Goal: Information Seeking & Learning: Learn about a topic

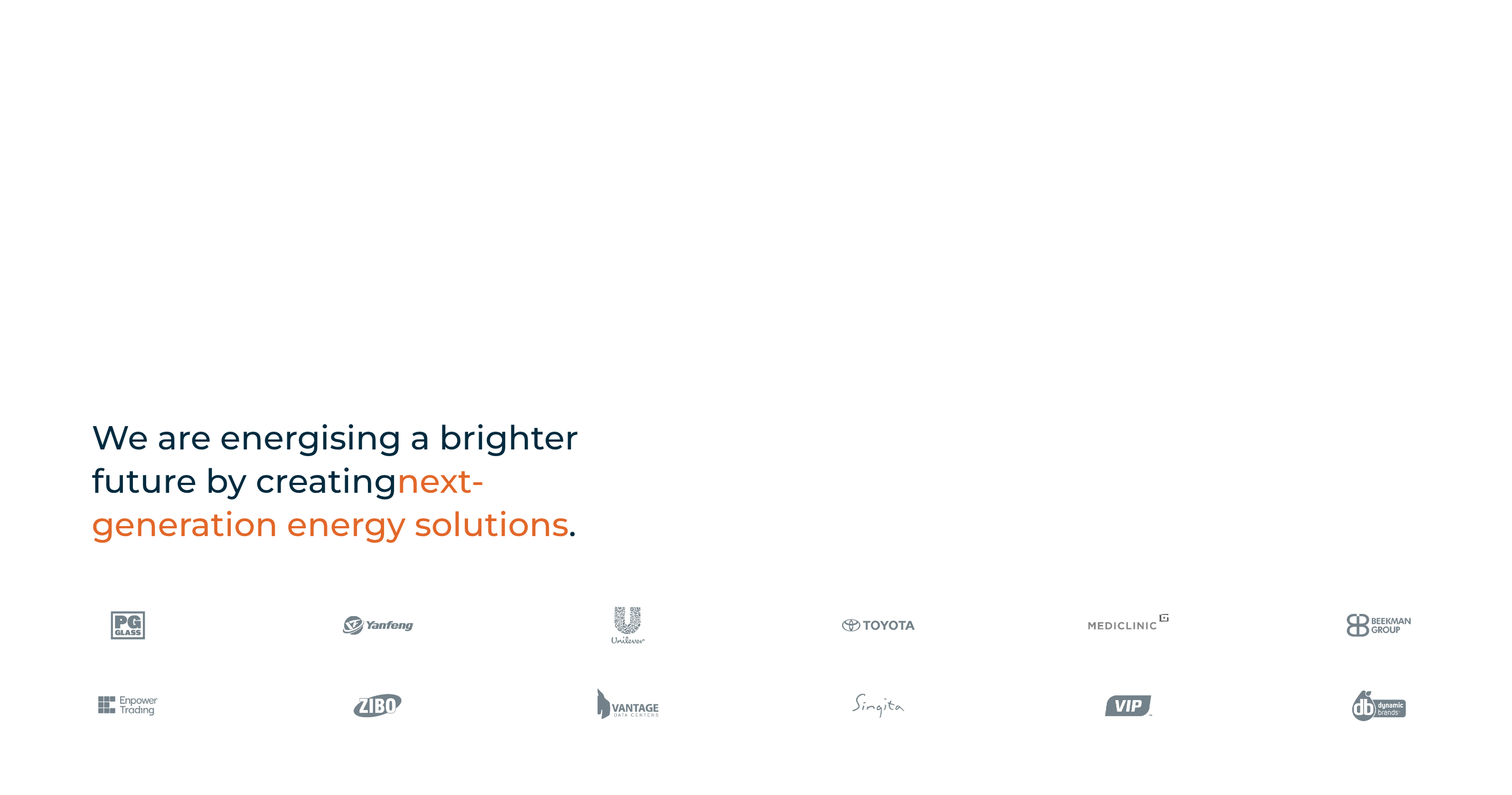
click at [627, 536] on h2 "We are energising a brighter future by creating next-generation energy solution…" at bounding box center [369, 481] width 554 height 130
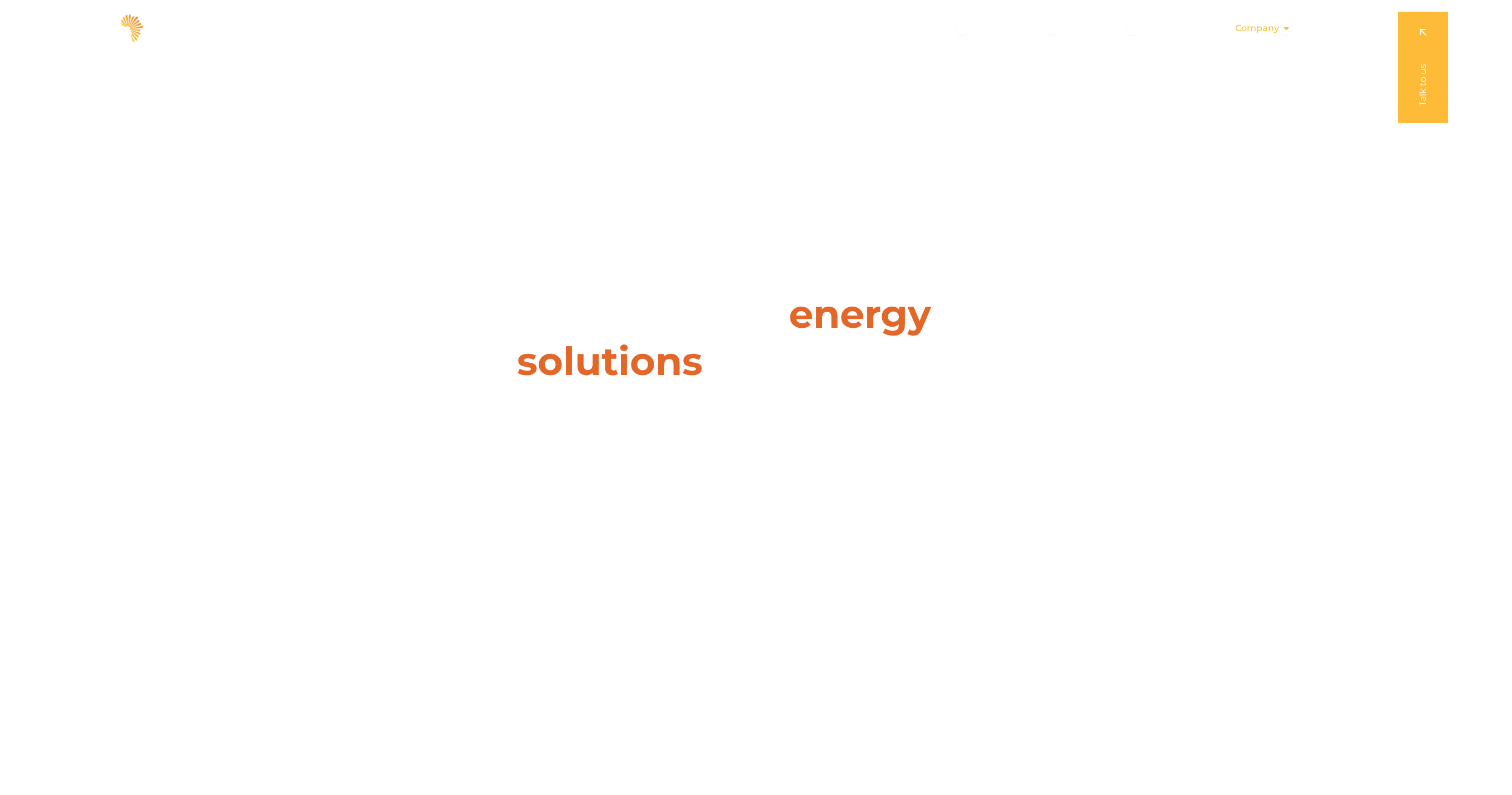
click at [1268, 27] on span "Company" at bounding box center [1258, 28] width 44 height 13
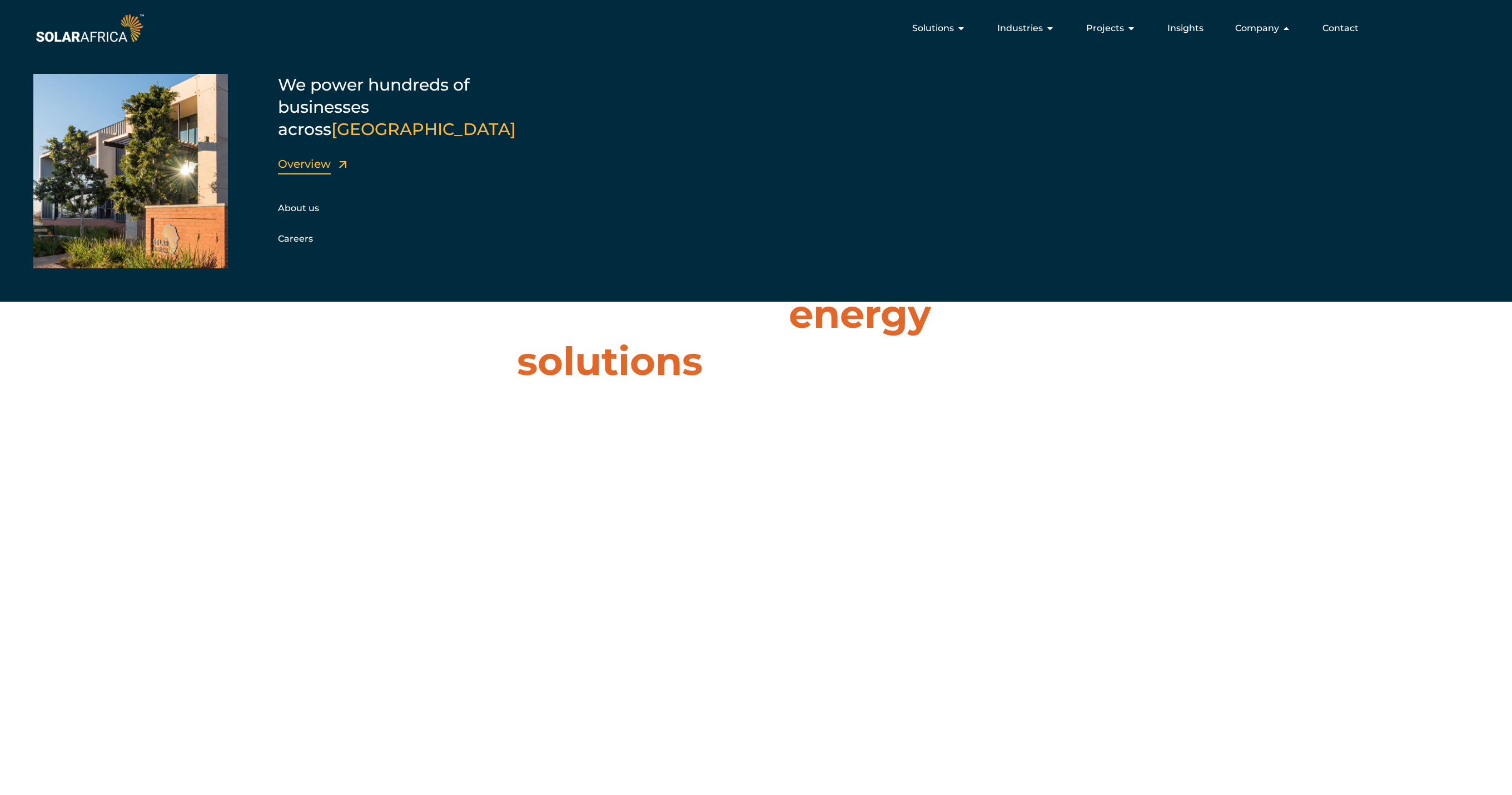
click at [317, 157] on link "Overview" at bounding box center [304, 163] width 53 height 13
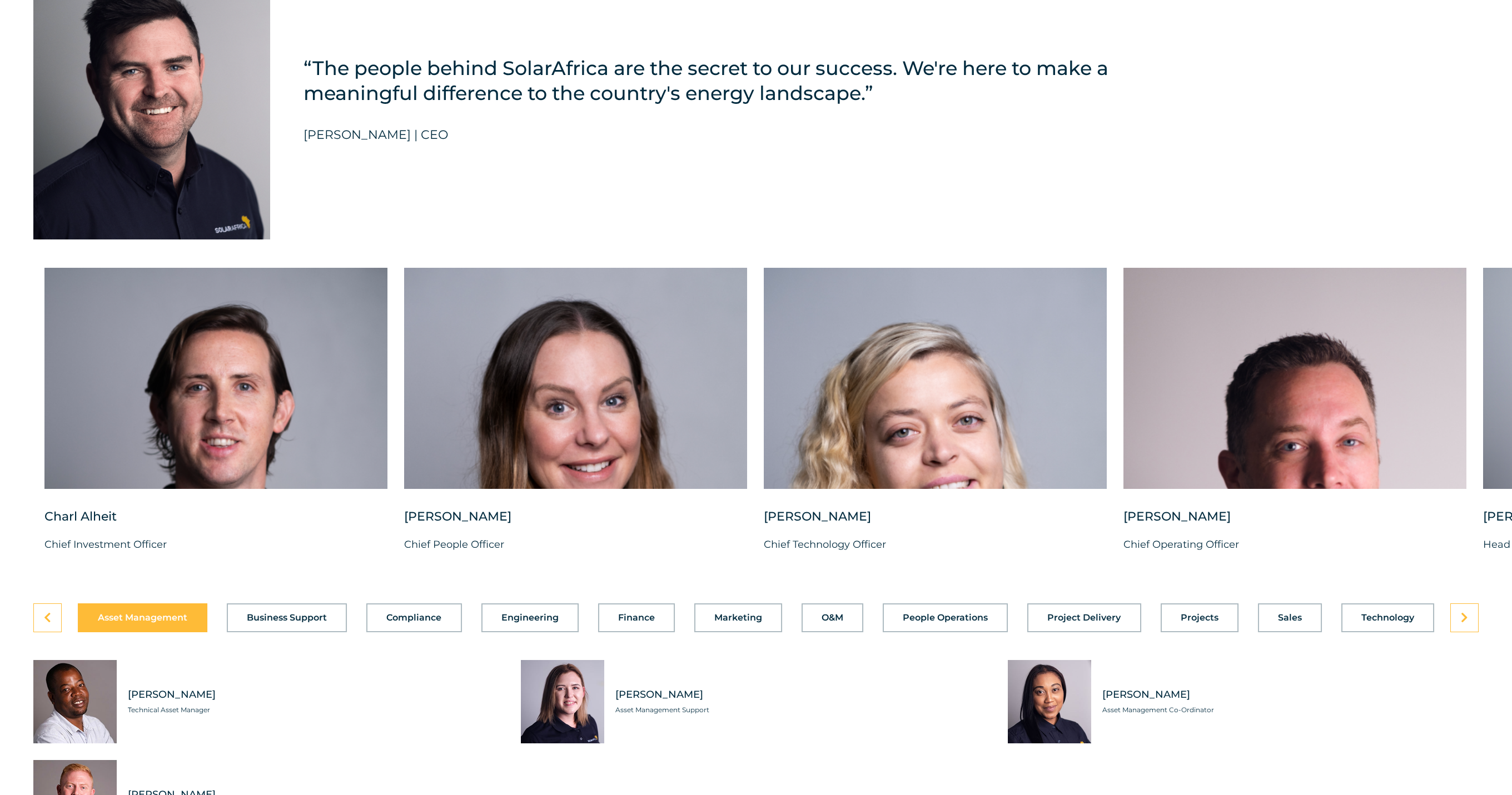
scroll to position [2819, 0]
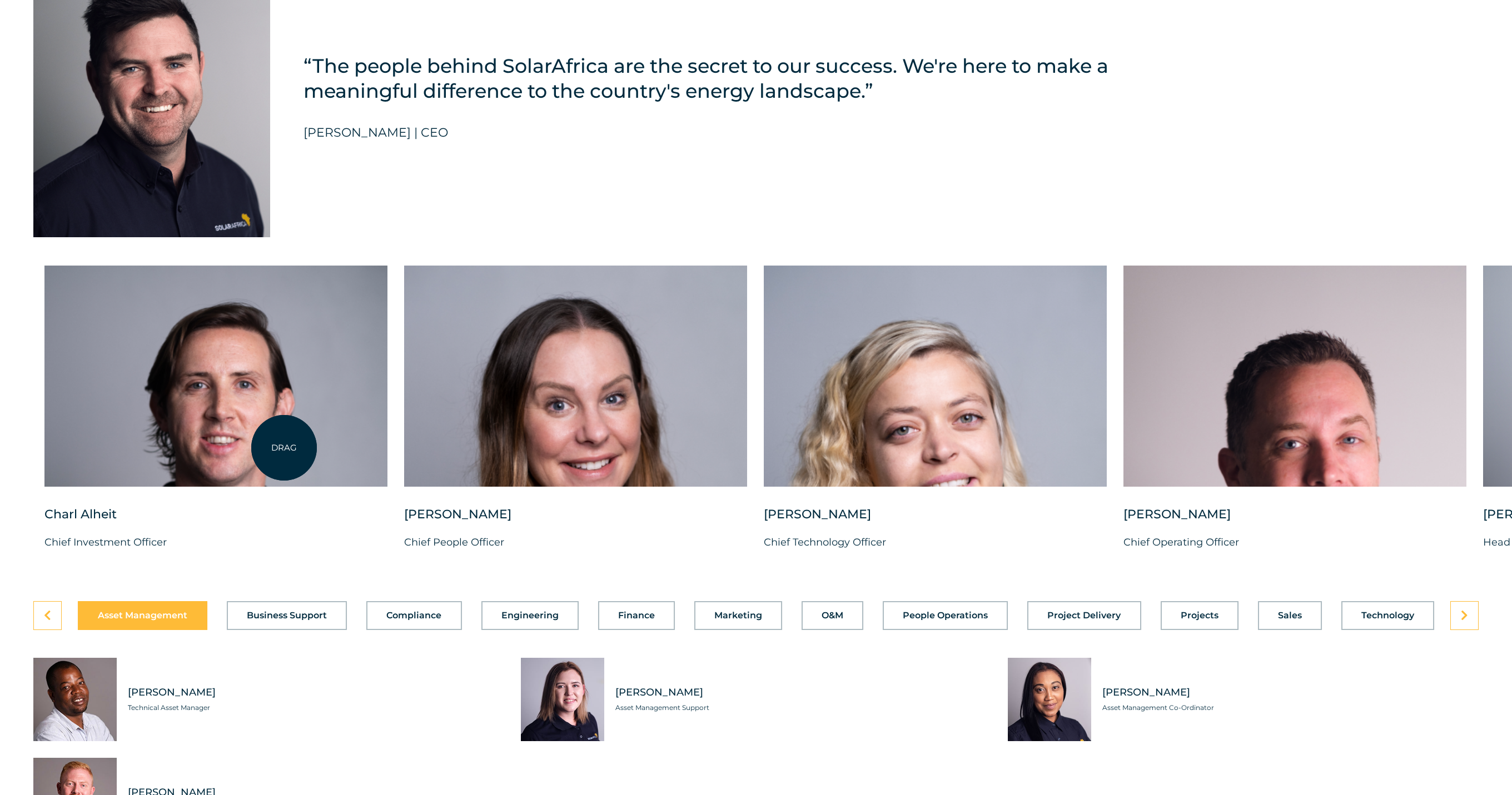
click at [284, 448] on div at bounding box center [215, 376] width 343 height 221
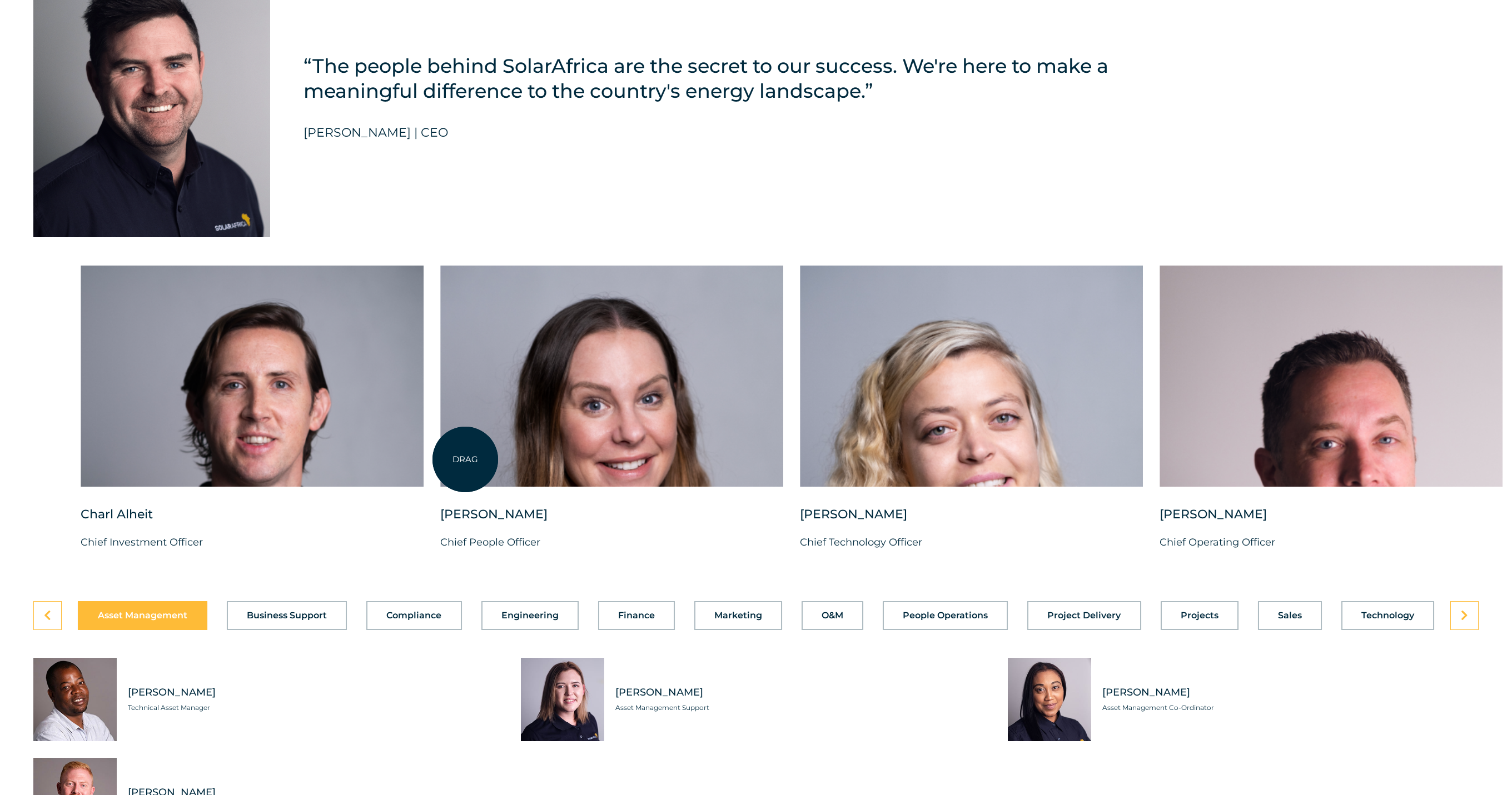
drag, startPoint x: 284, startPoint y: 449, endPoint x: 14, endPoint y: 450, distance: 270.0
click at [80, 450] on div at bounding box center [252, 376] width 343 height 221
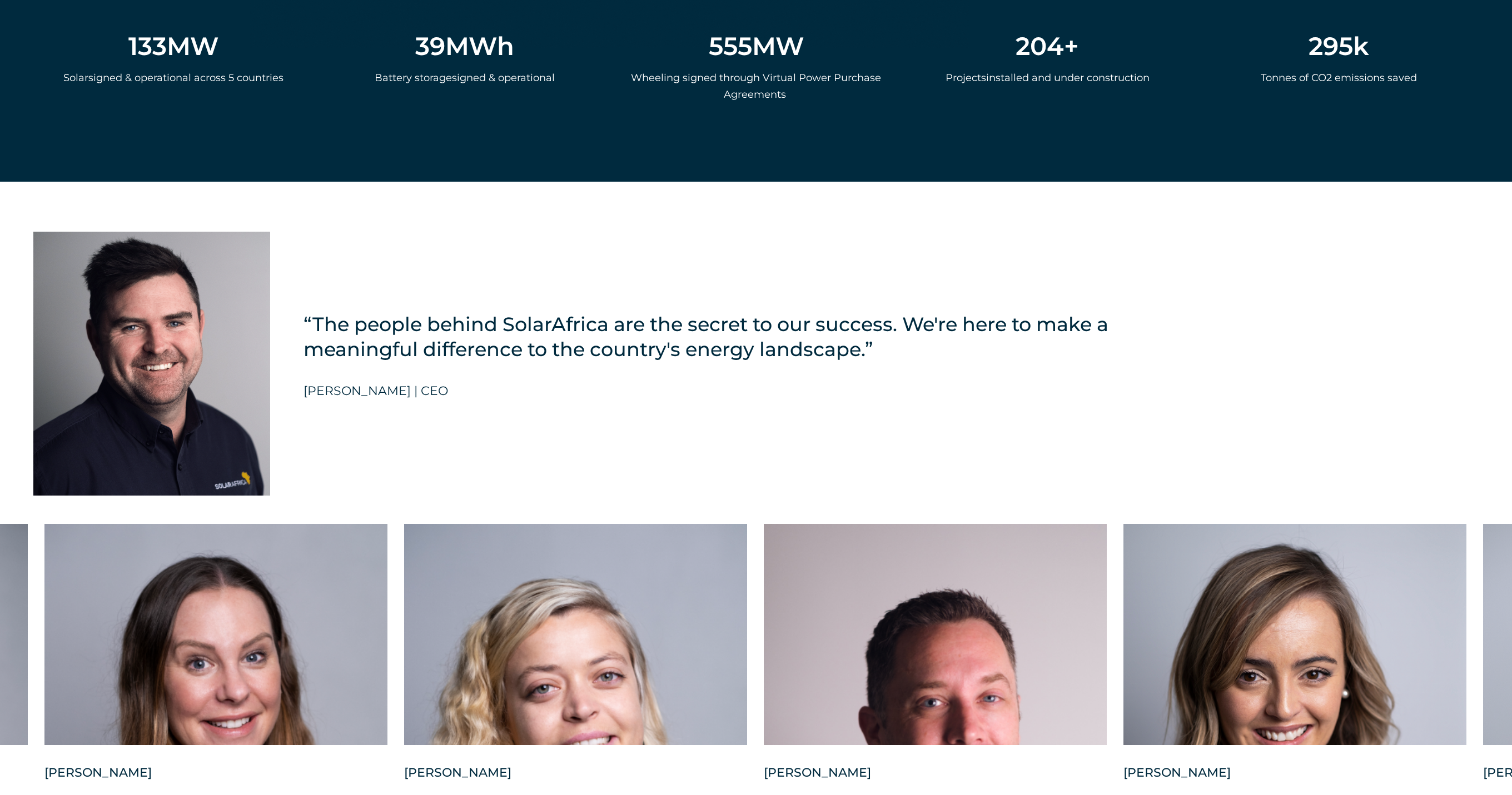
scroll to position [2809, 0]
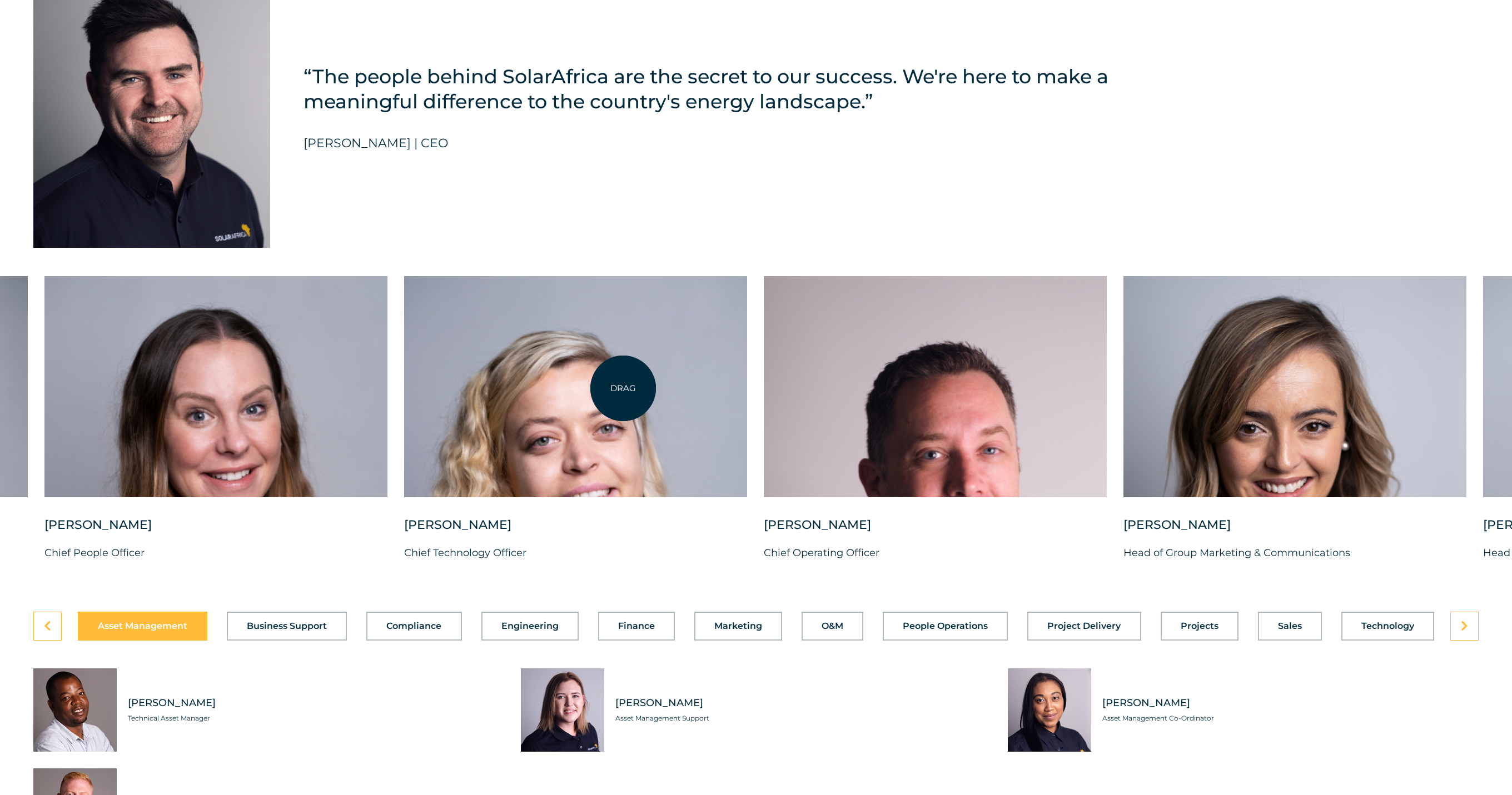
click at [623, 388] on div at bounding box center [575, 386] width 343 height 221
click at [603, 429] on div at bounding box center [575, 386] width 343 height 221
click at [331, 627] on button "Business Support" at bounding box center [286, 626] width 120 height 29
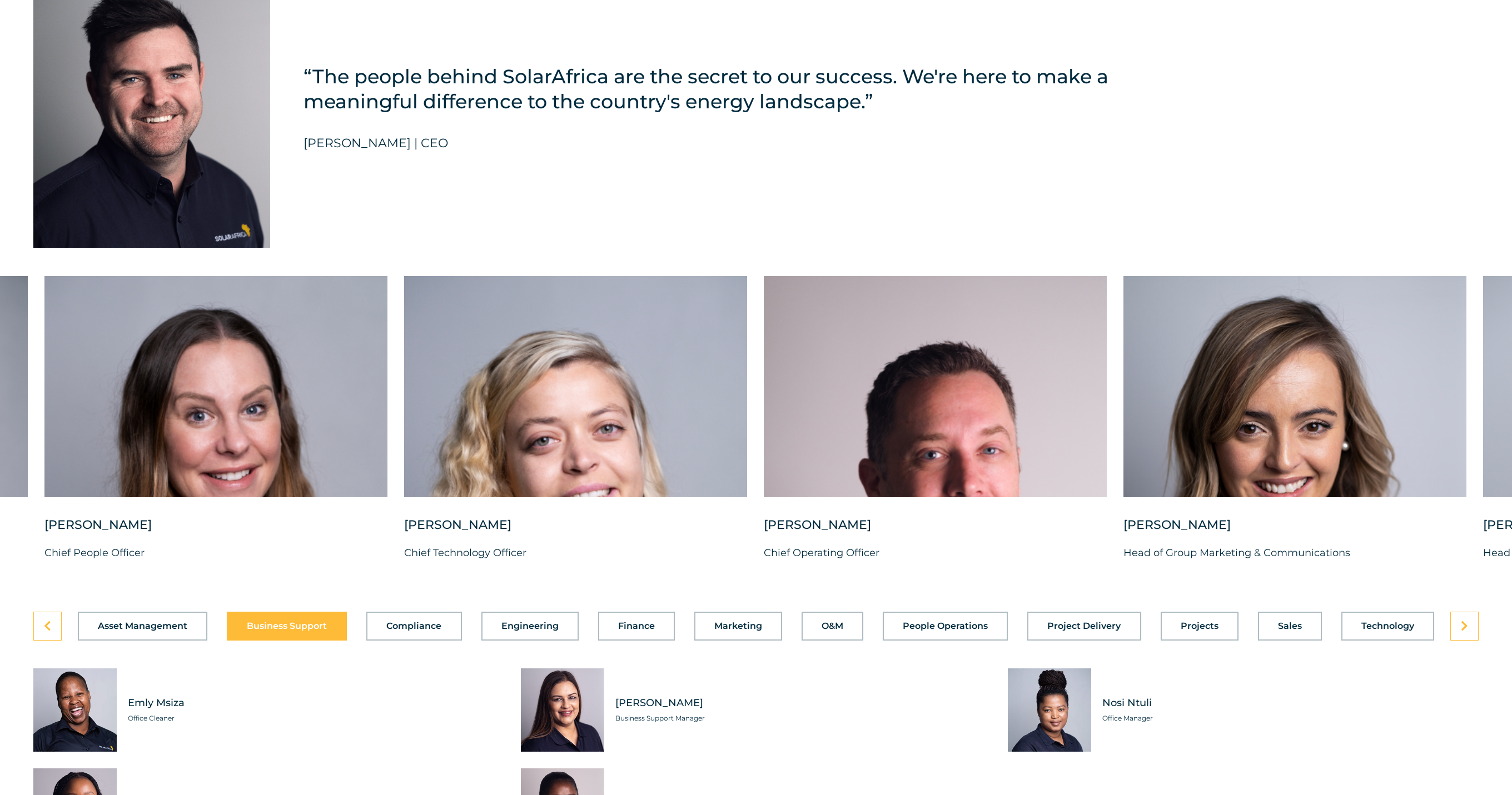
scroll to position [2809, 0]
click at [389, 640] on button "Compliance" at bounding box center [414, 625] width 95 height 29
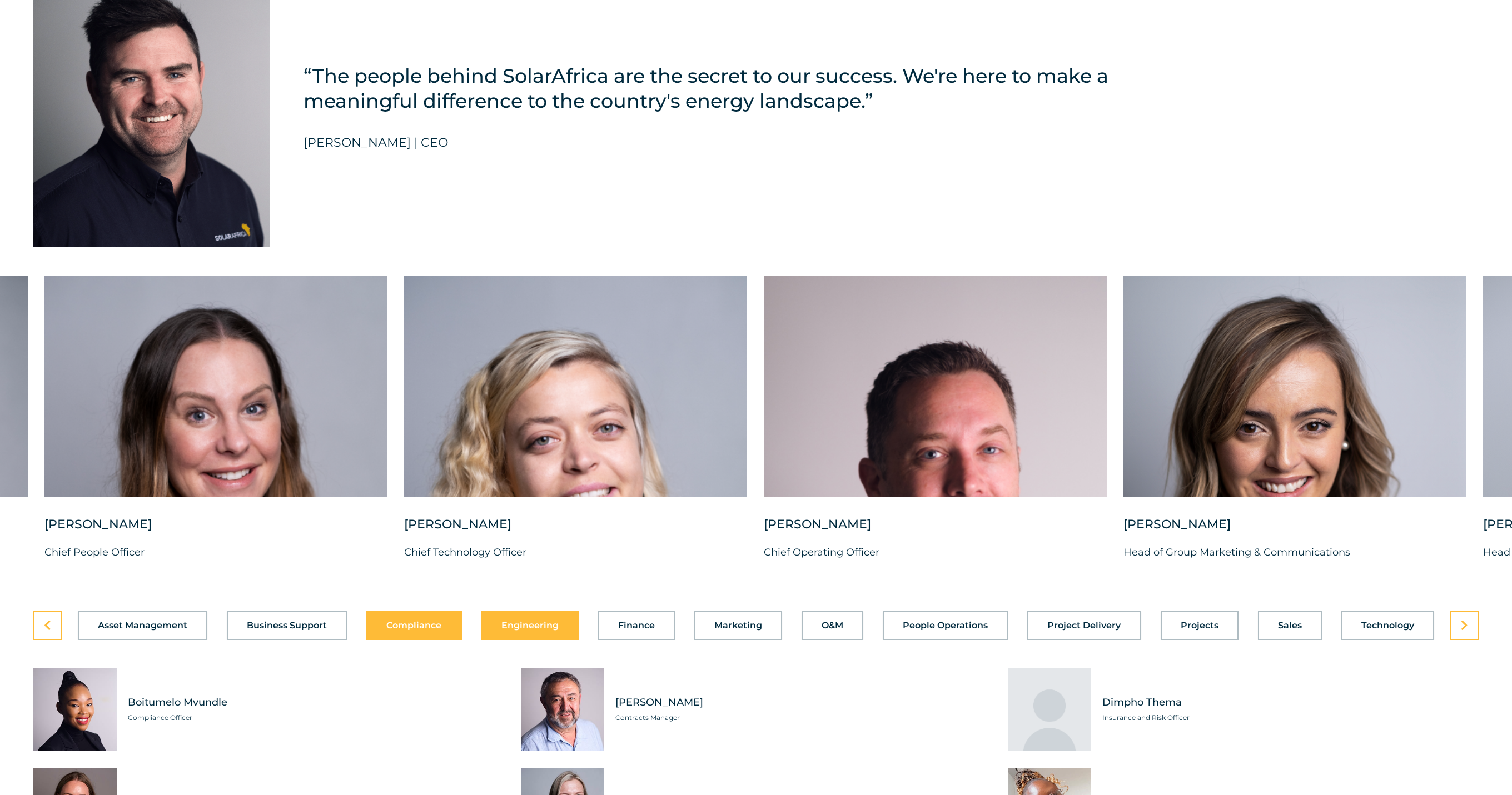
click at [485, 639] on button "Engineering" at bounding box center [530, 625] width 97 height 29
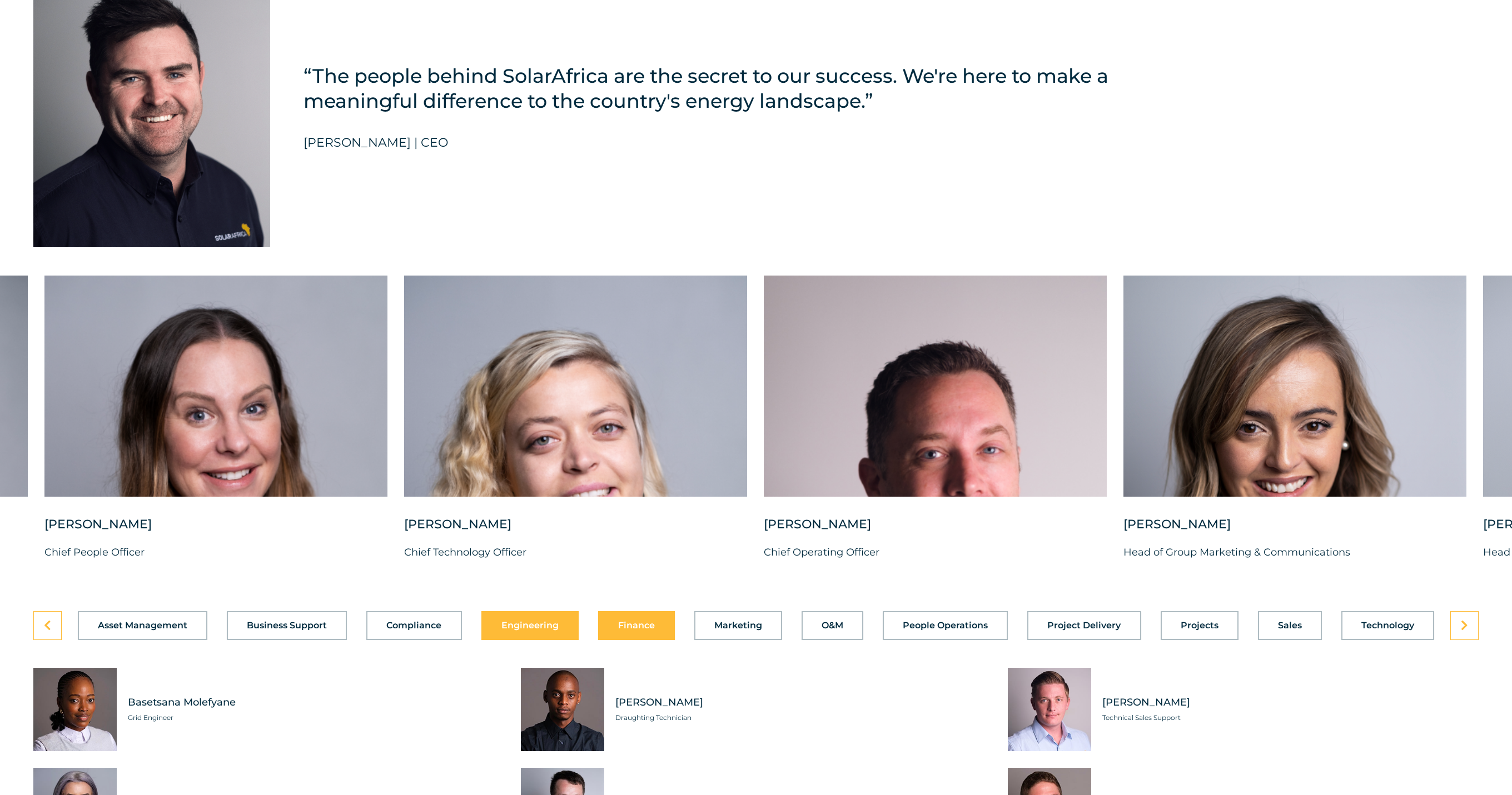
click at [624, 639] on button "Finance" at bounding box center [636, 625] width 77 height 29
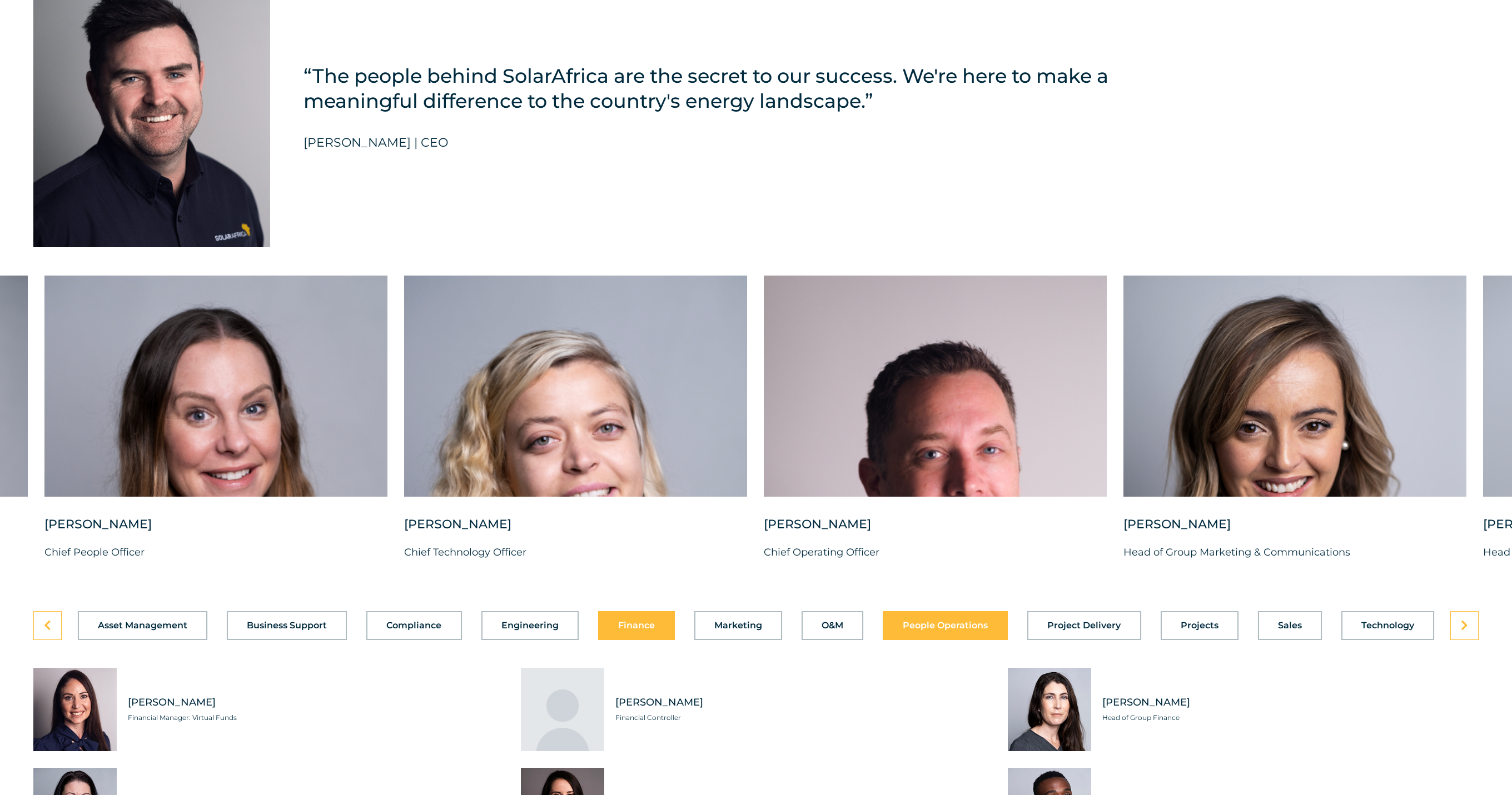
click at [959, 630] on span "People Operations" at bounding box center [945, 625] width 85 height 9
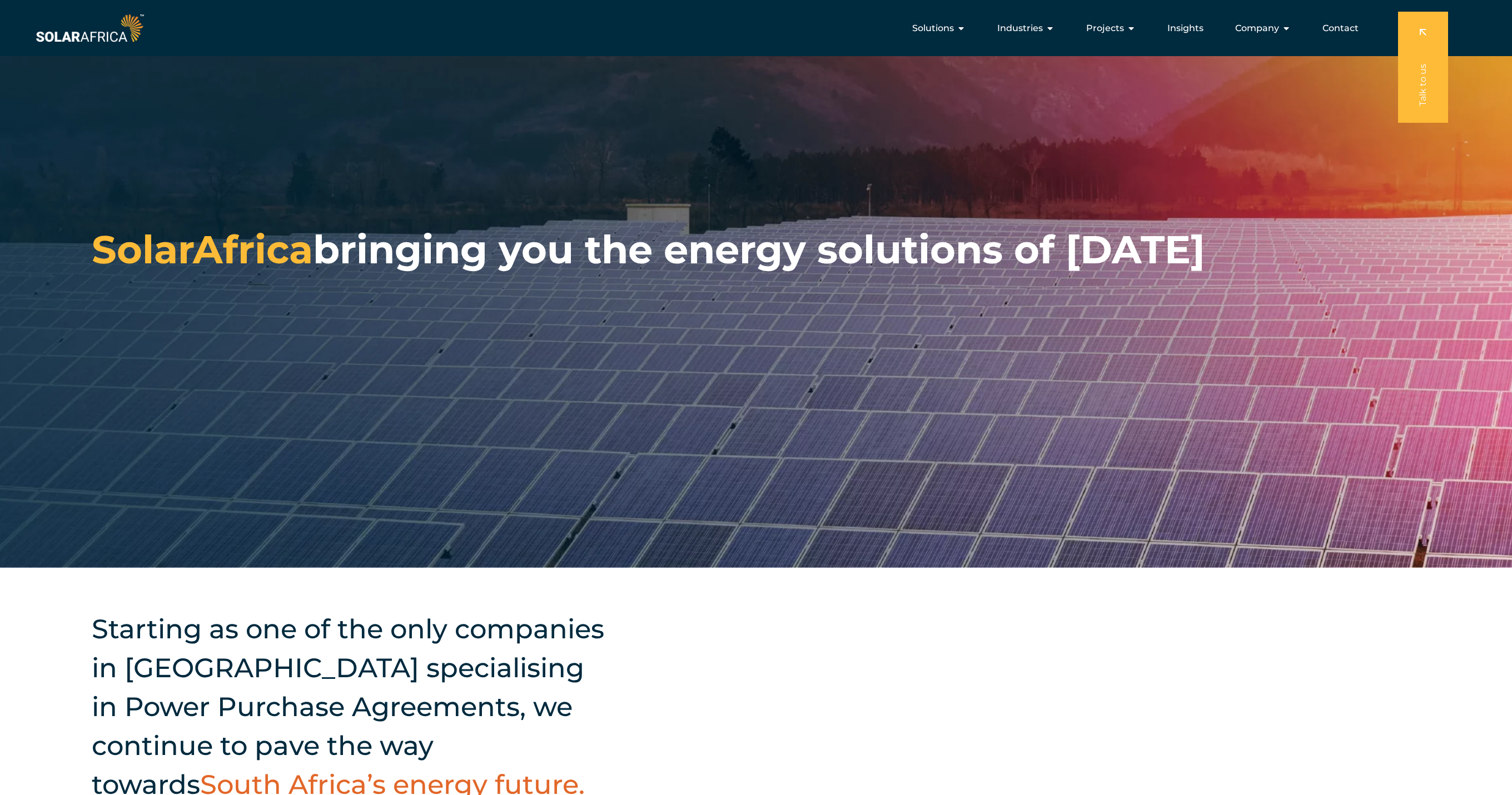
scroll to position [0, 0]
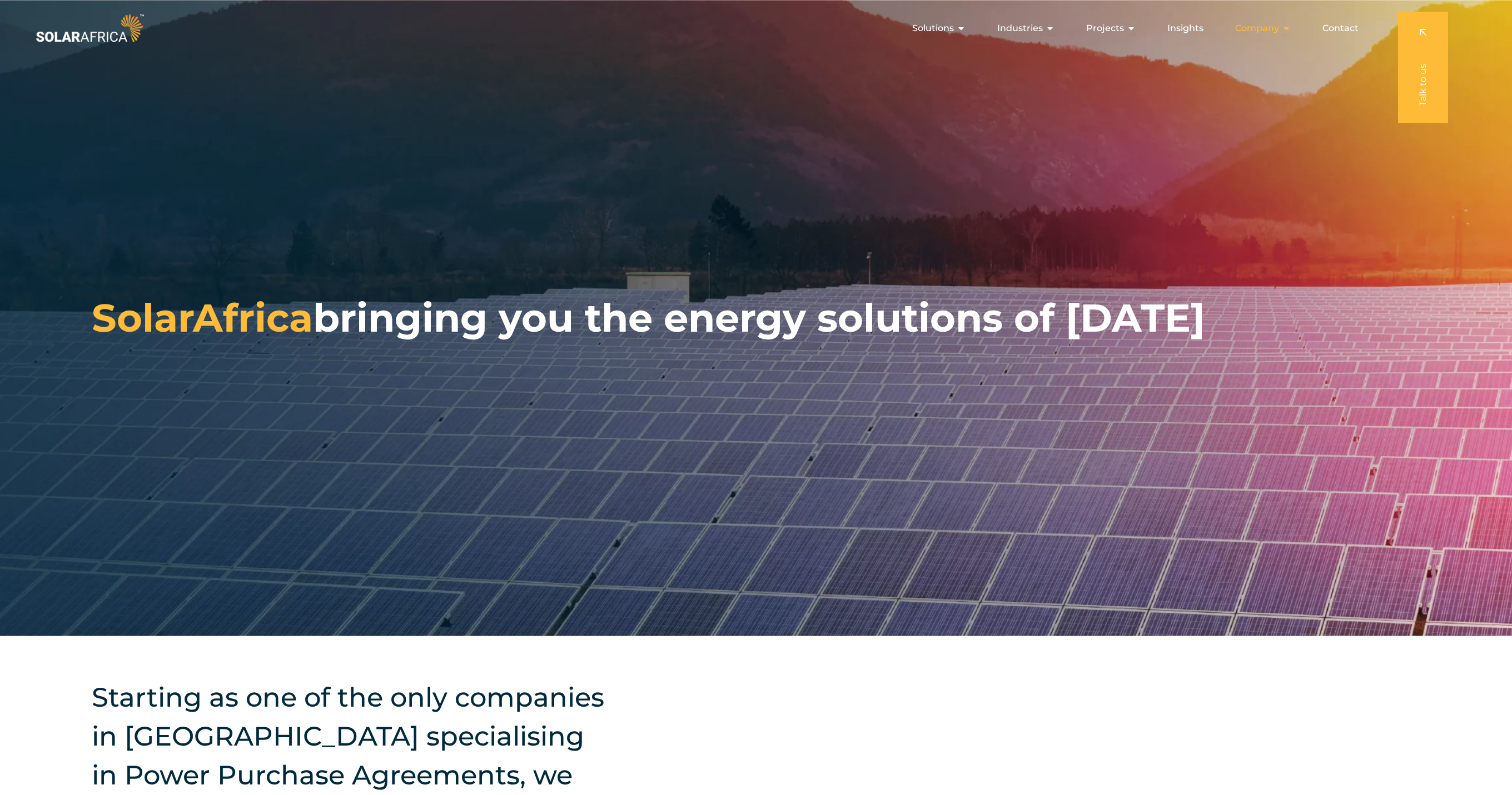
click at [1282, 28] on div "Company Close Company Open Company" at bounding box center [1263, 28] width 73 height 22
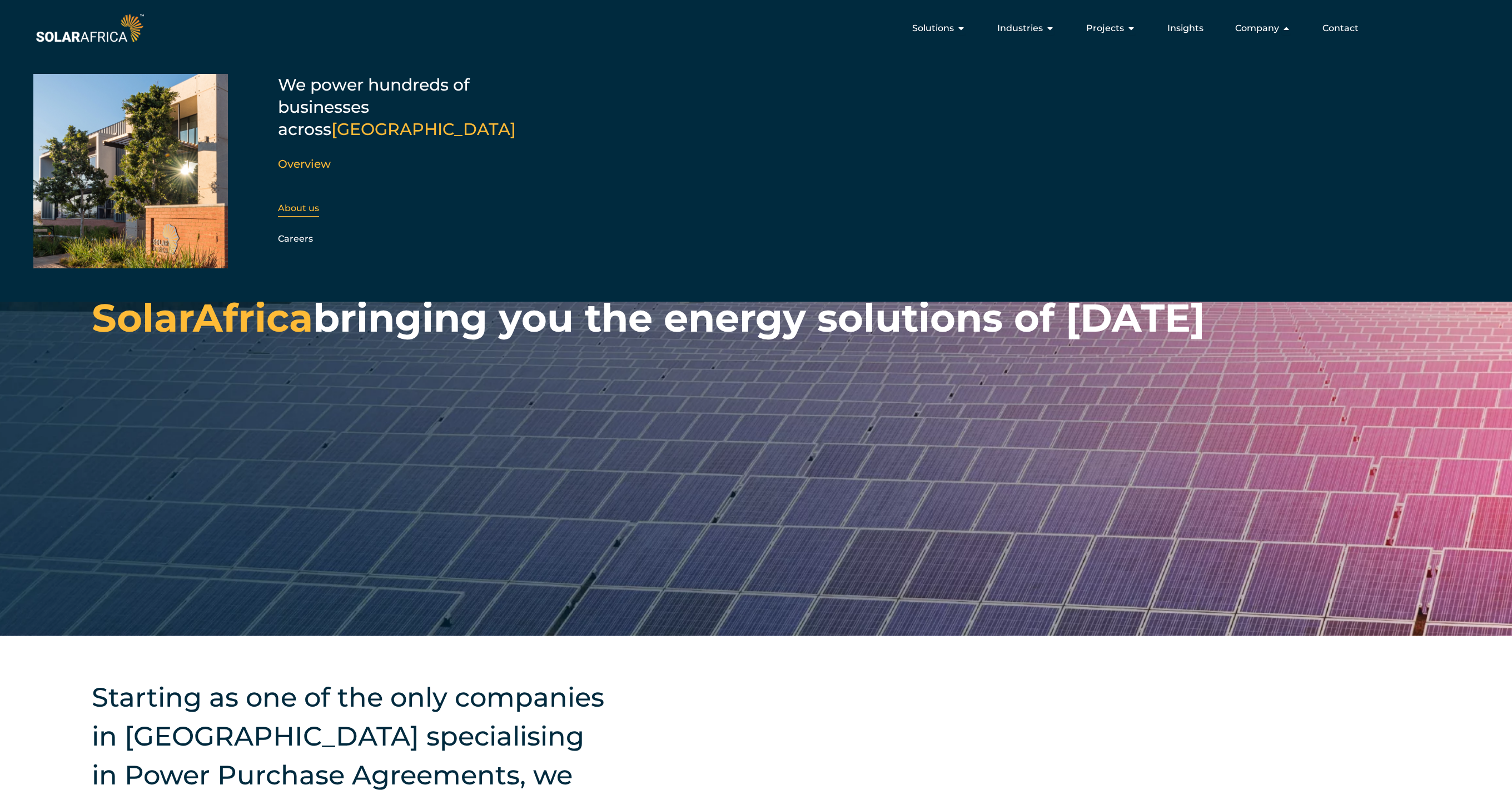
click at [306, 203] on link "About us" at bounding box center [298, 207] width 41 height 10
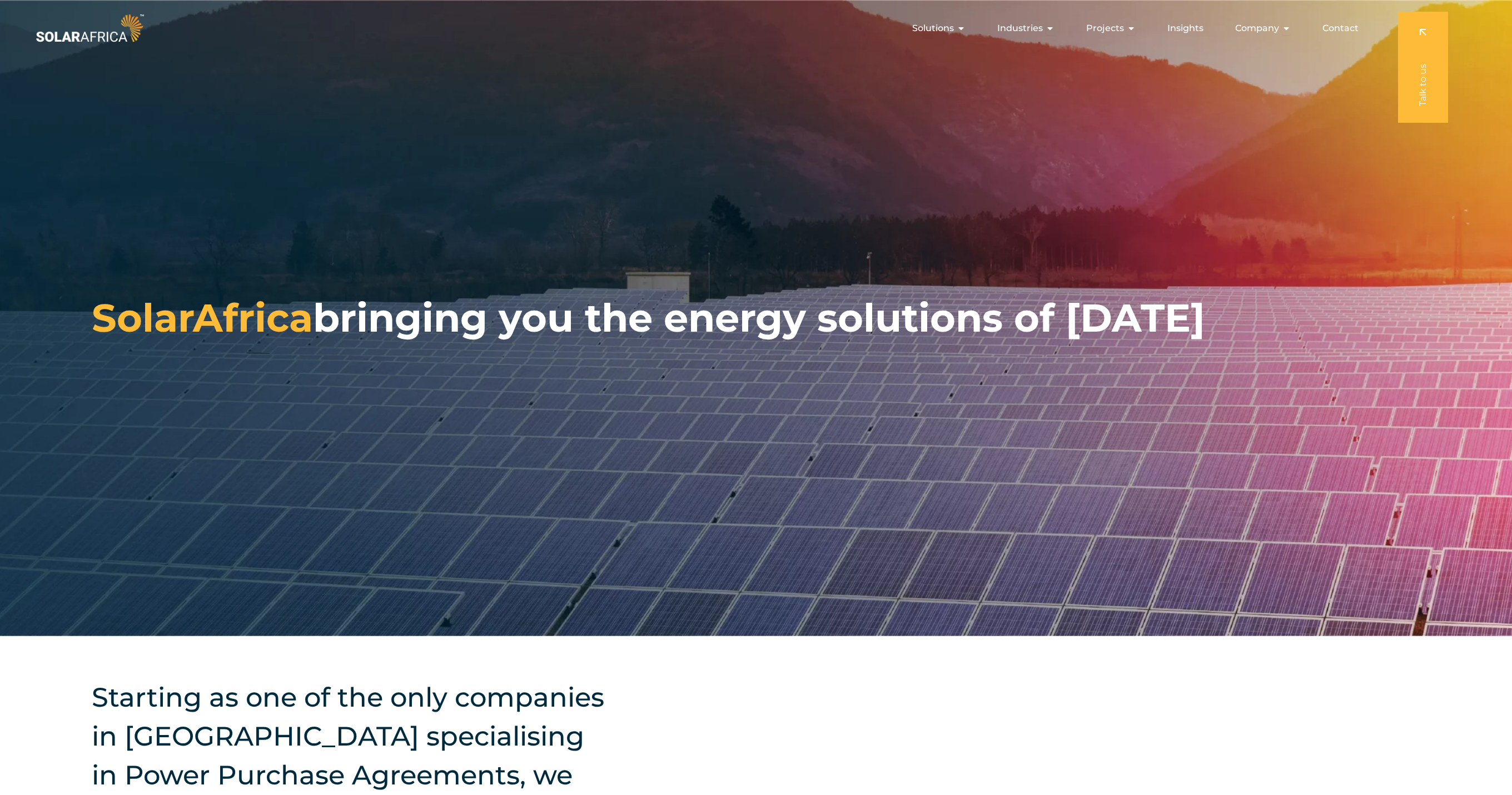
click at [305, 181] on div "SolarAfrica bringing you the energy solutions of [DATE]" at bounding box center [756, 318] width 1512 height 636
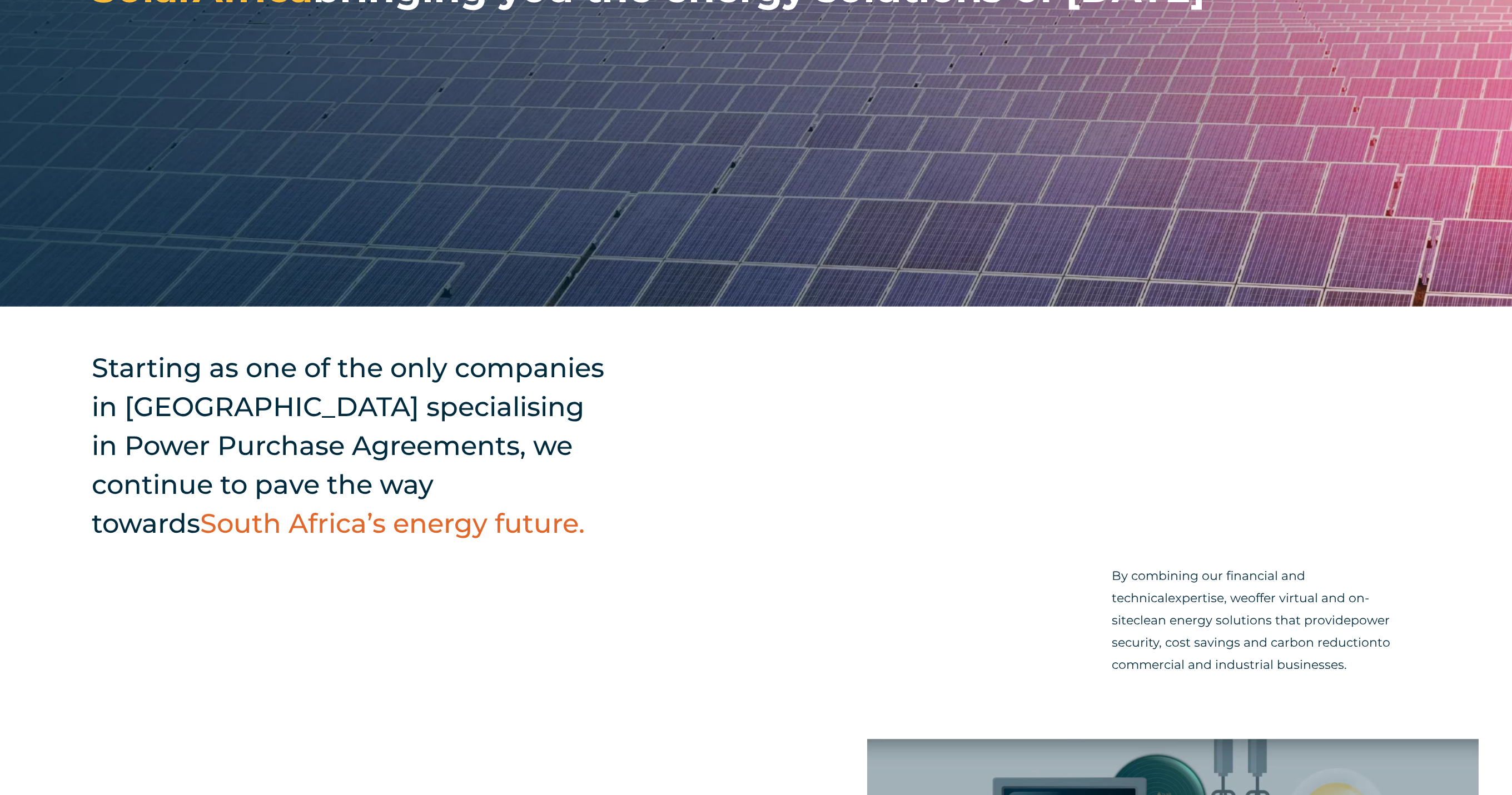
scroll to position [365, 0]
